Goal: Use online tool/utility: Utilize a website feature to perform a specific function

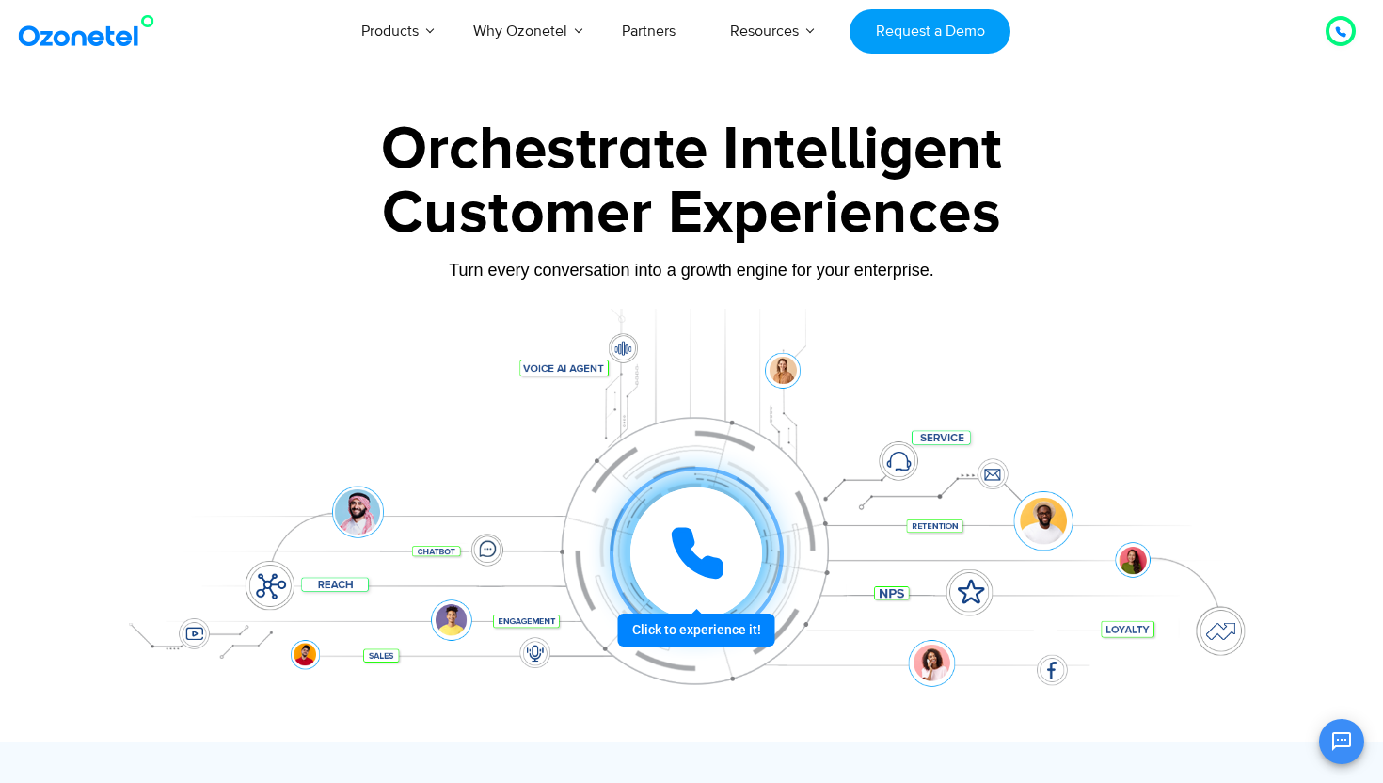
click at [721, 539] on icon at bounding box center [697, 553] width 56 height 56
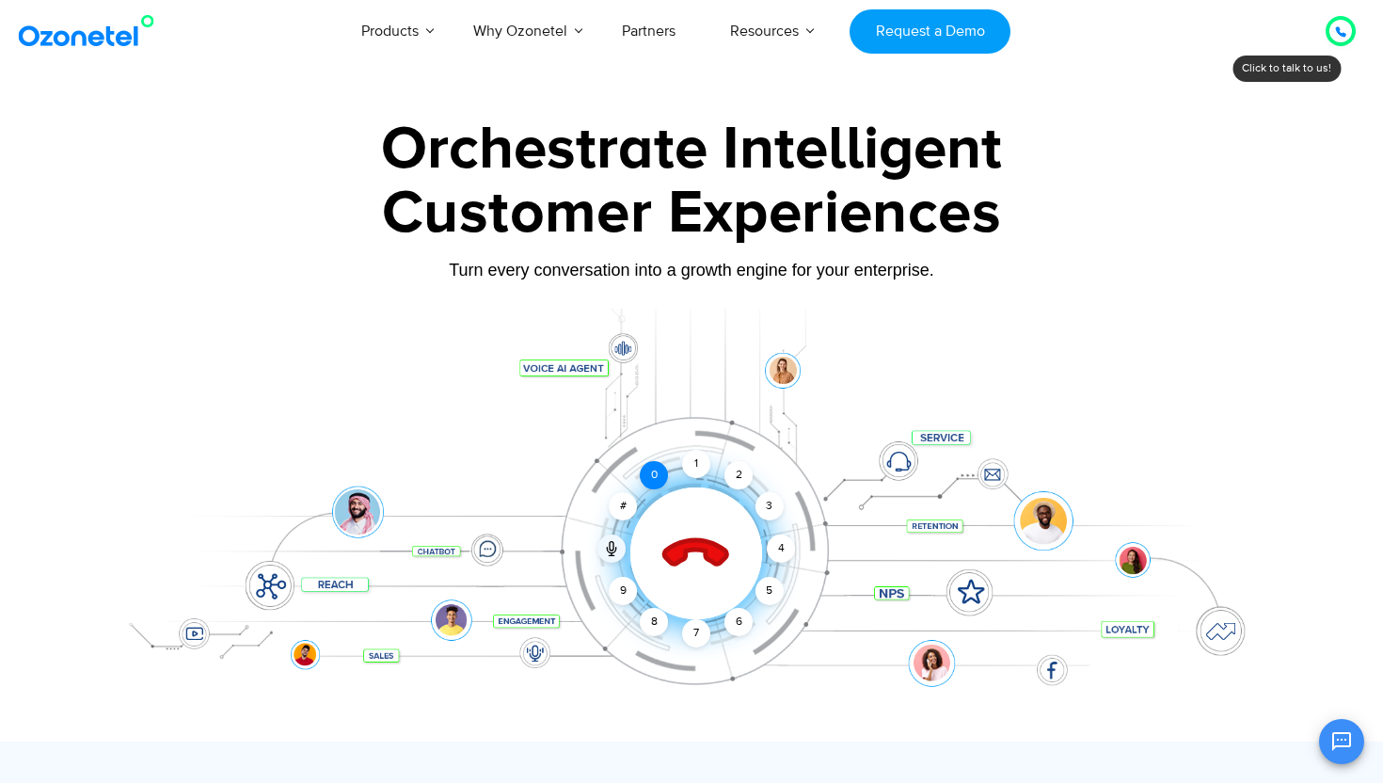
click at [649, 479] on div "0" at bounding box center [654, 475] width 28 height 28
click at [696, 463] on div "1" at bounding box center [696, 464] width 28 height 28
click at [618, 504] on div "#" at bounding box center [623, 506] width 28 height 28
click at [737, 467] on div "2" at bounding box center [738, 475] width 28 height 28
click at [687, 555] on icon at bounding box center [696, 554] width 66 height 66
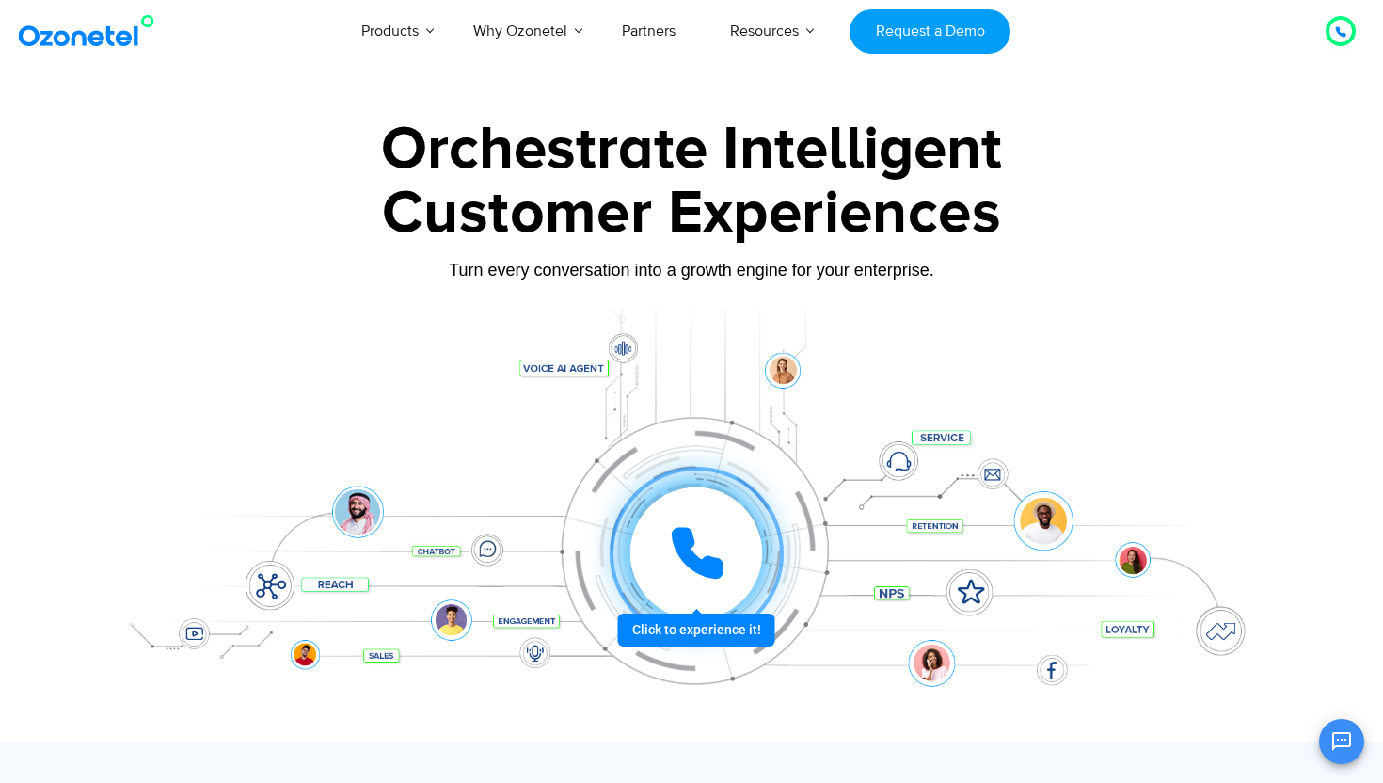
click at [684, 554] on icon at bounding box center [697, 553] width 47 height 47
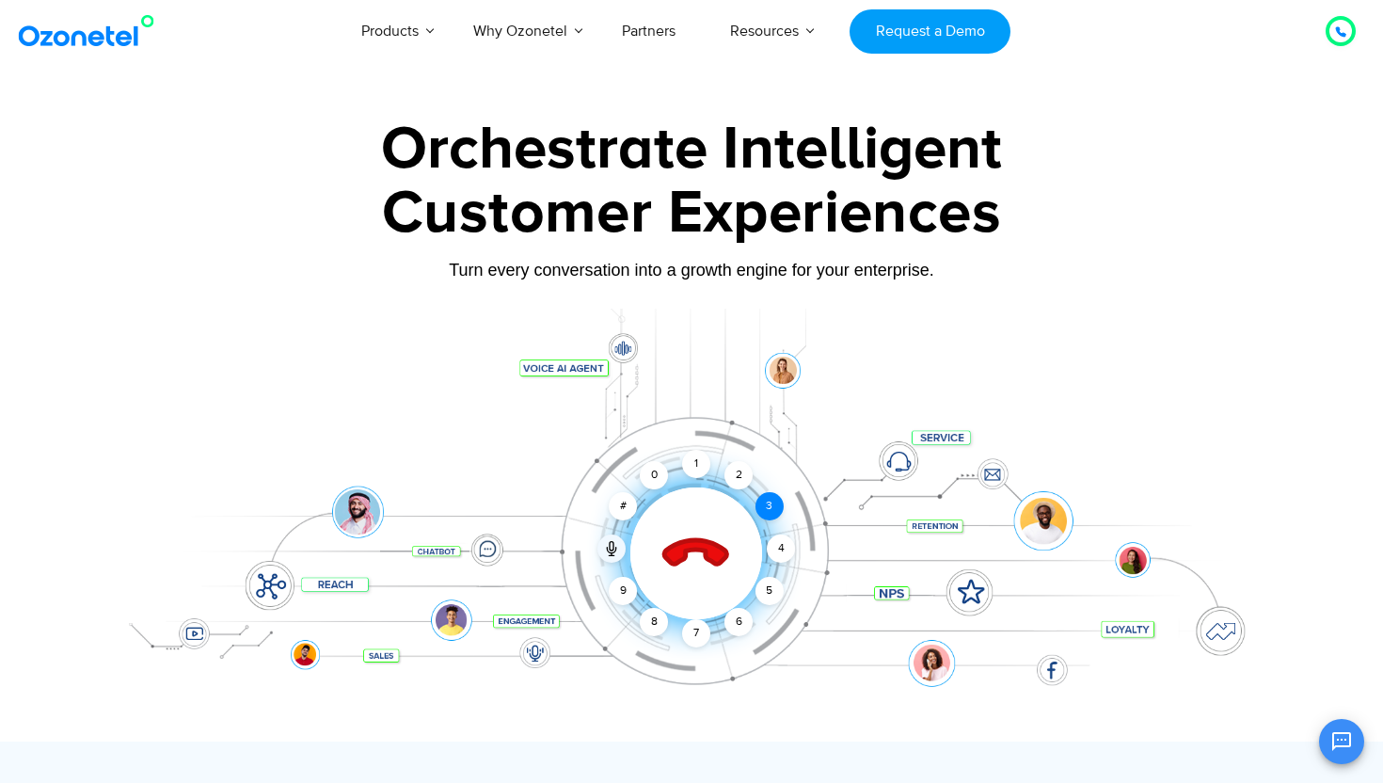
click at [764, 513] on div "3" at bounding box center [769, 506] width 28 height 28
click at [787, 542] on div "4" at bounding box center [781, 548] width 28 height 28
click at [704, 469] on div "1" at bounding box center [696, 464] width 28 height 28
click at [843, 399] on div "Click to end call Call connected 1 2 3 4 5 6 7 8 9 # 0" at bounding box center [691, 516] width 1176 height 320
click at [623, 354] on div at bounding box center [691, 525] width 1176 height 433
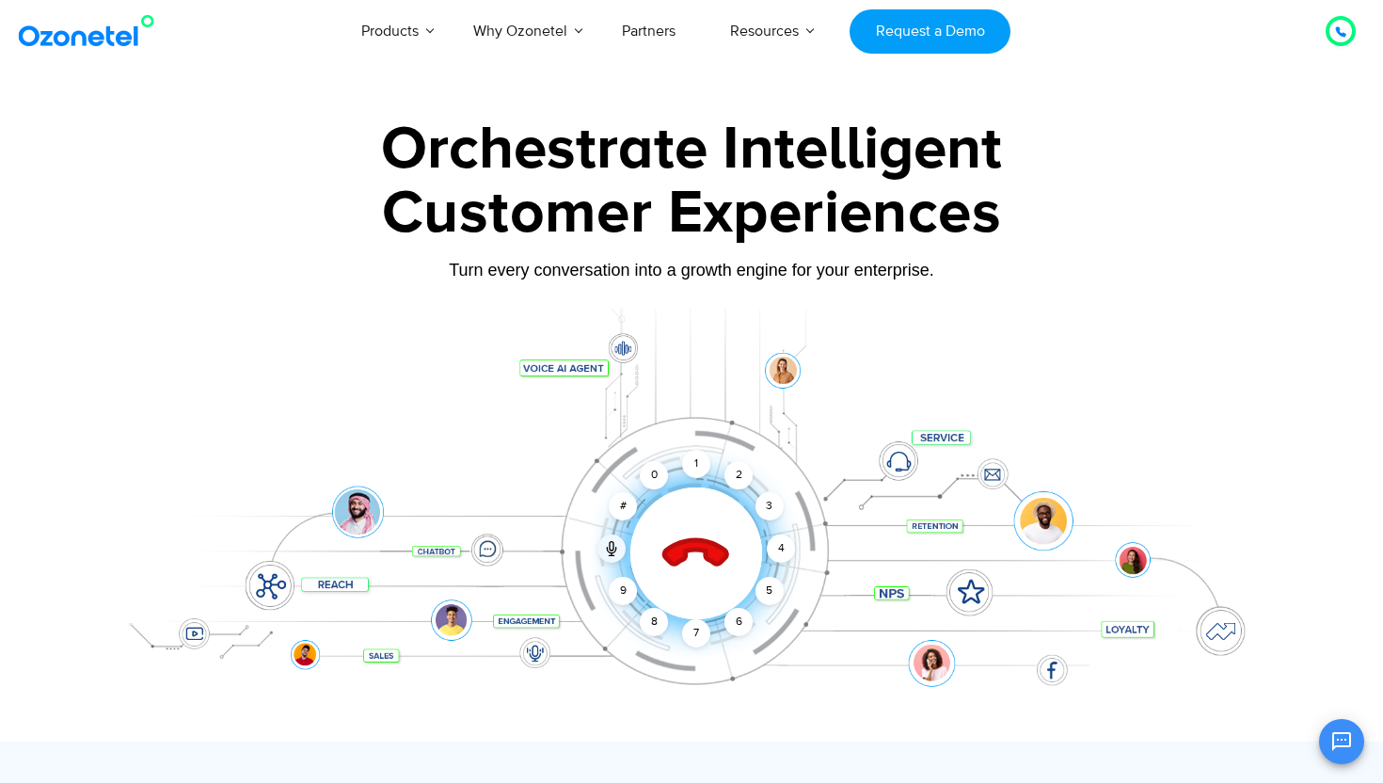
click at [690, 553] on icon at bounding box center [697, 554] width 80 height 80
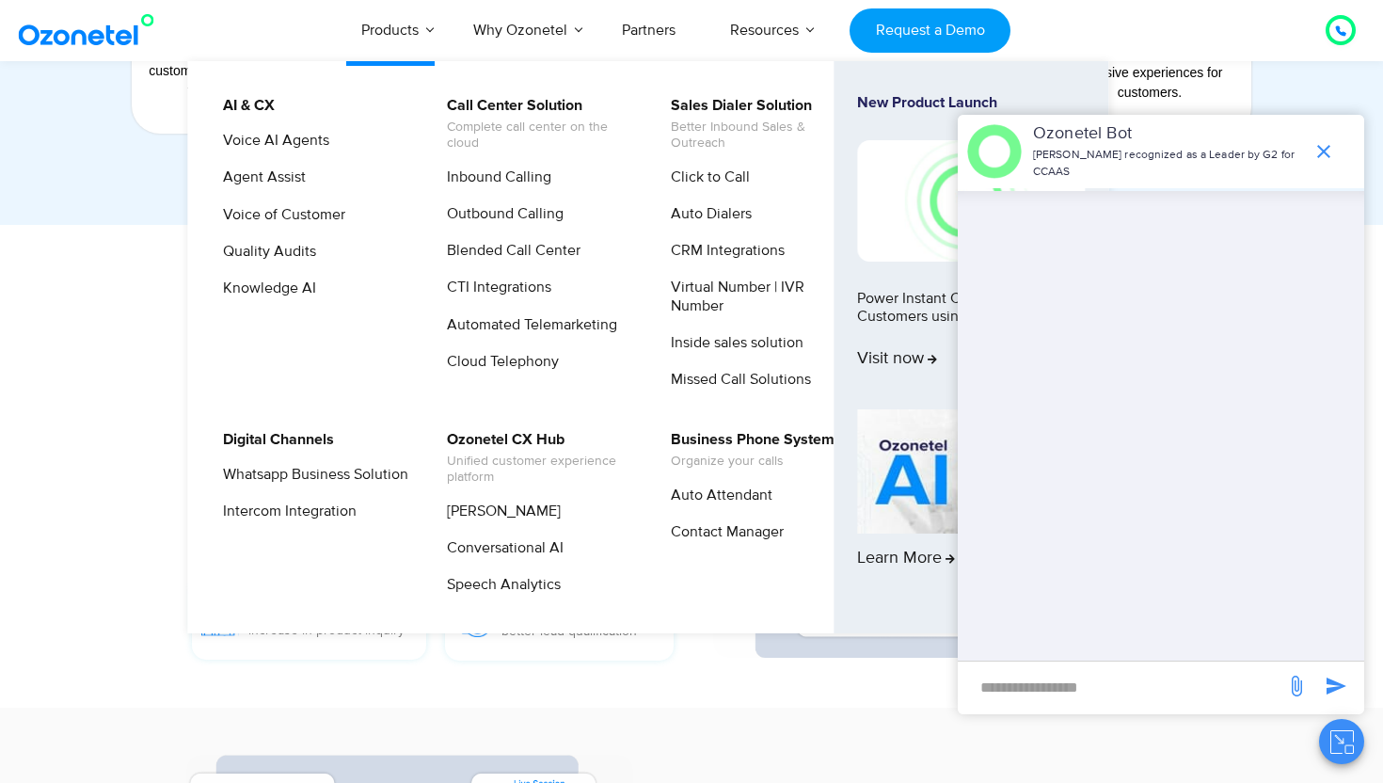
scroll to position [1826, 0]
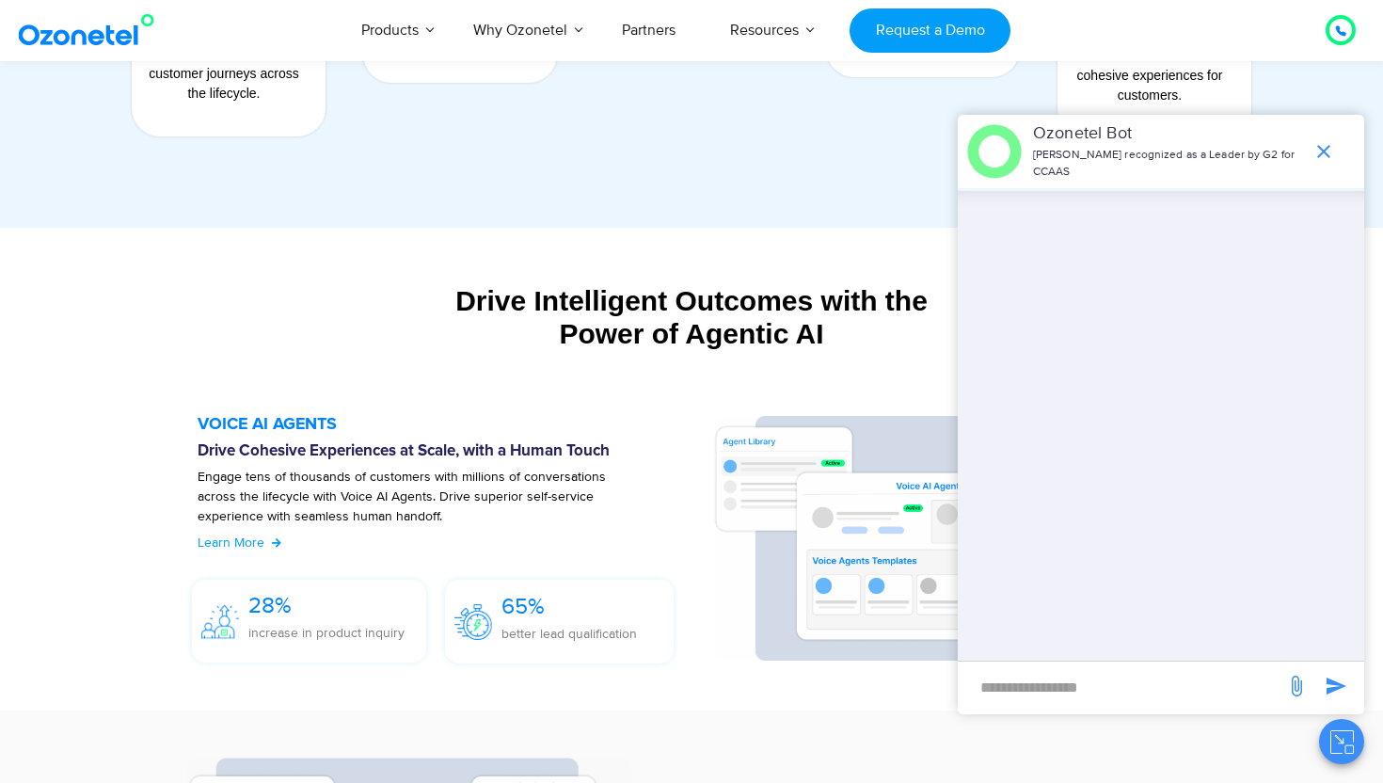
click at [1334, 34] on div at bounding box center [1340, 30] width 23 height 23
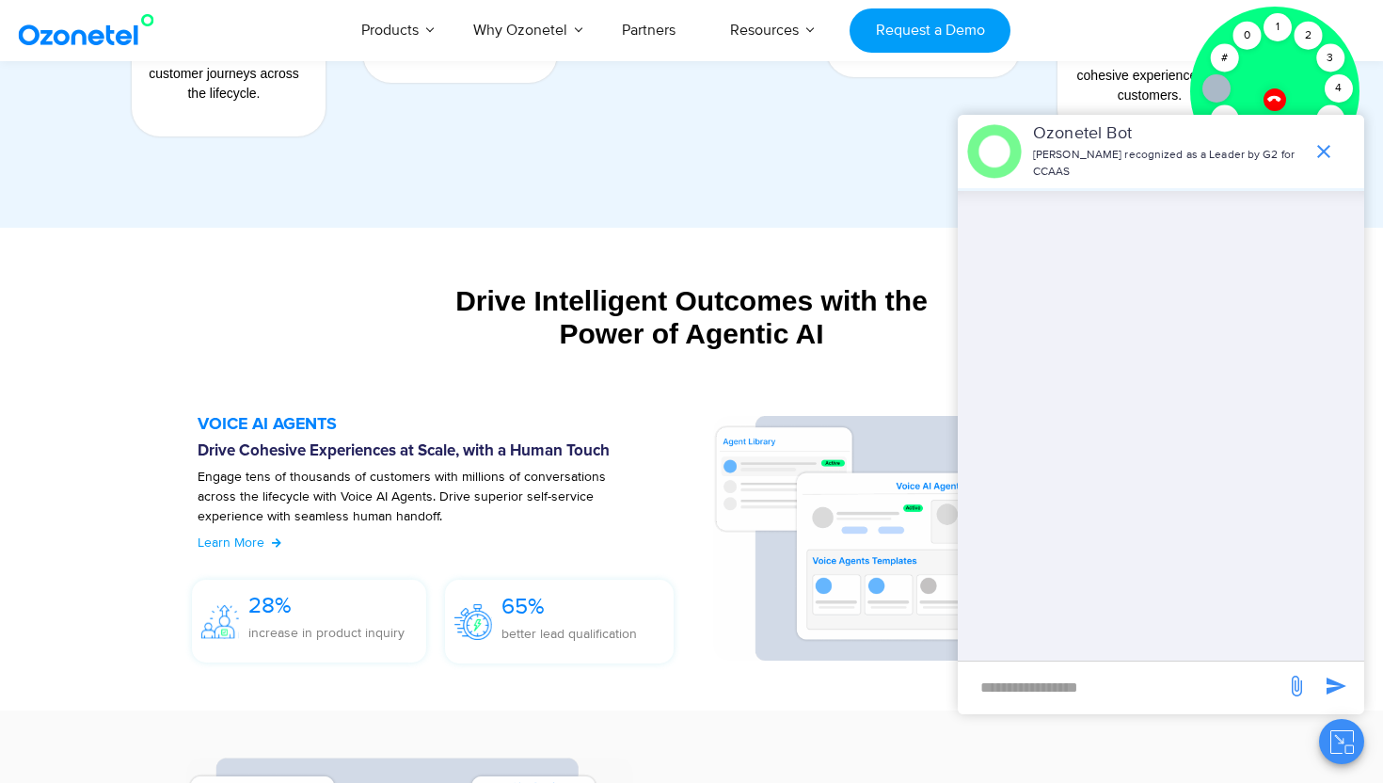
click at [1313, 144] on icon "end chat or minimize" at bounding box center [1323, 151] width 23 height 23
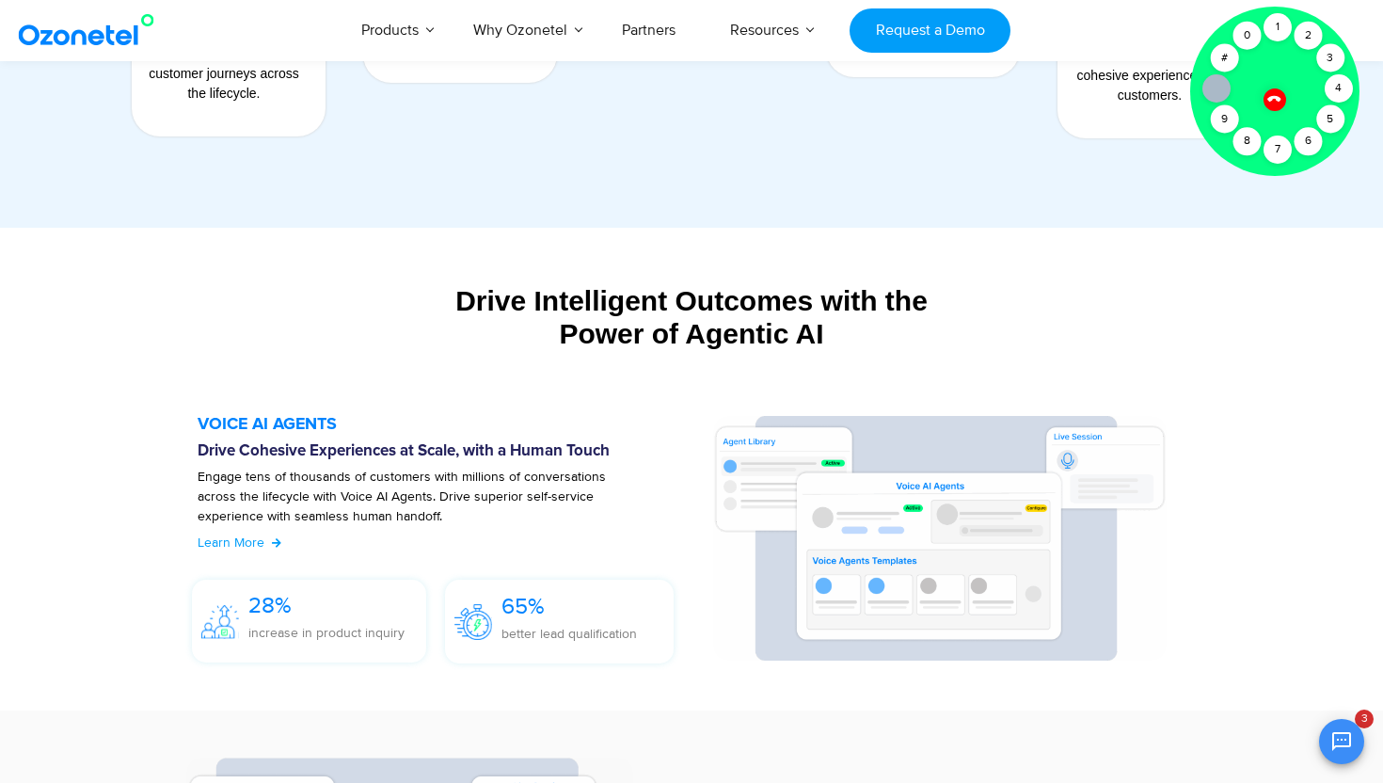
click at [1323, 151] on div at bounding box center [1274, 91] width 169 height 169
click at [1275, 96] on icon at bounding box center [1273, 98] width 13 height 13
